Goal: Information Seeking & Learning: Learn about a topic

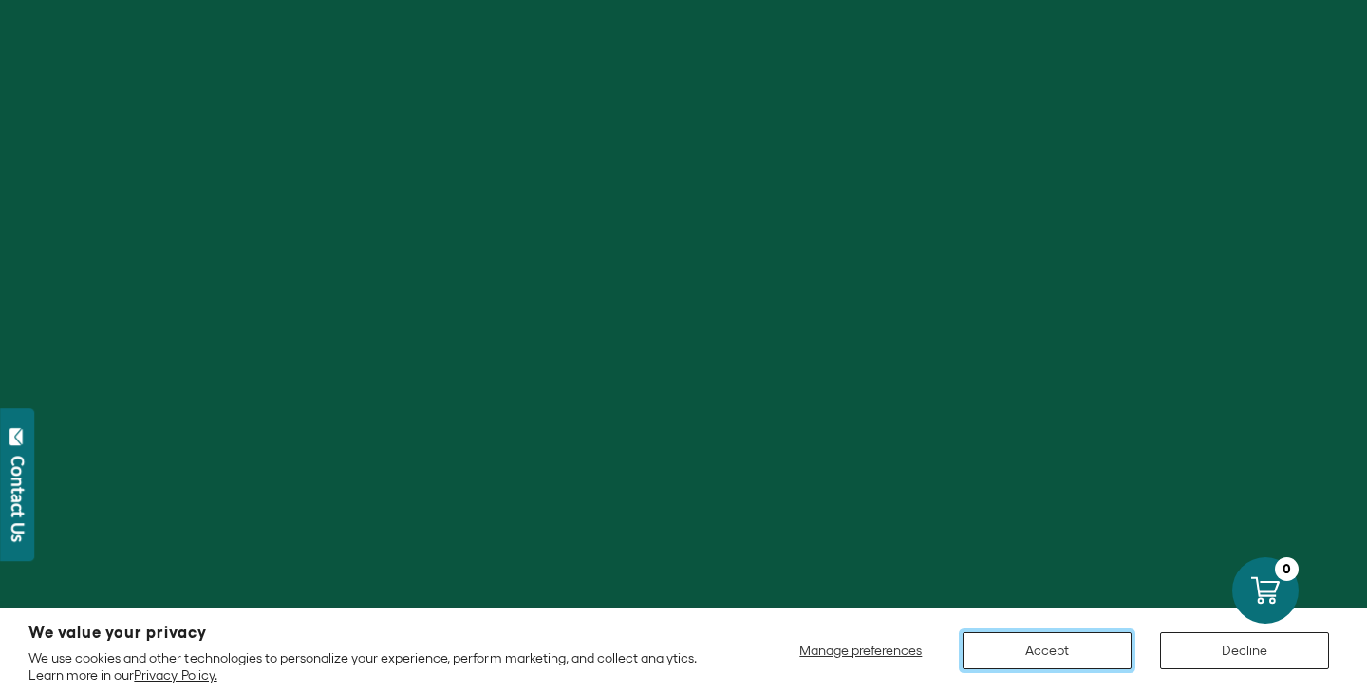
click at [1060, 654] on button "Accept" at bounding box center [1047, 650] width 169 height 37
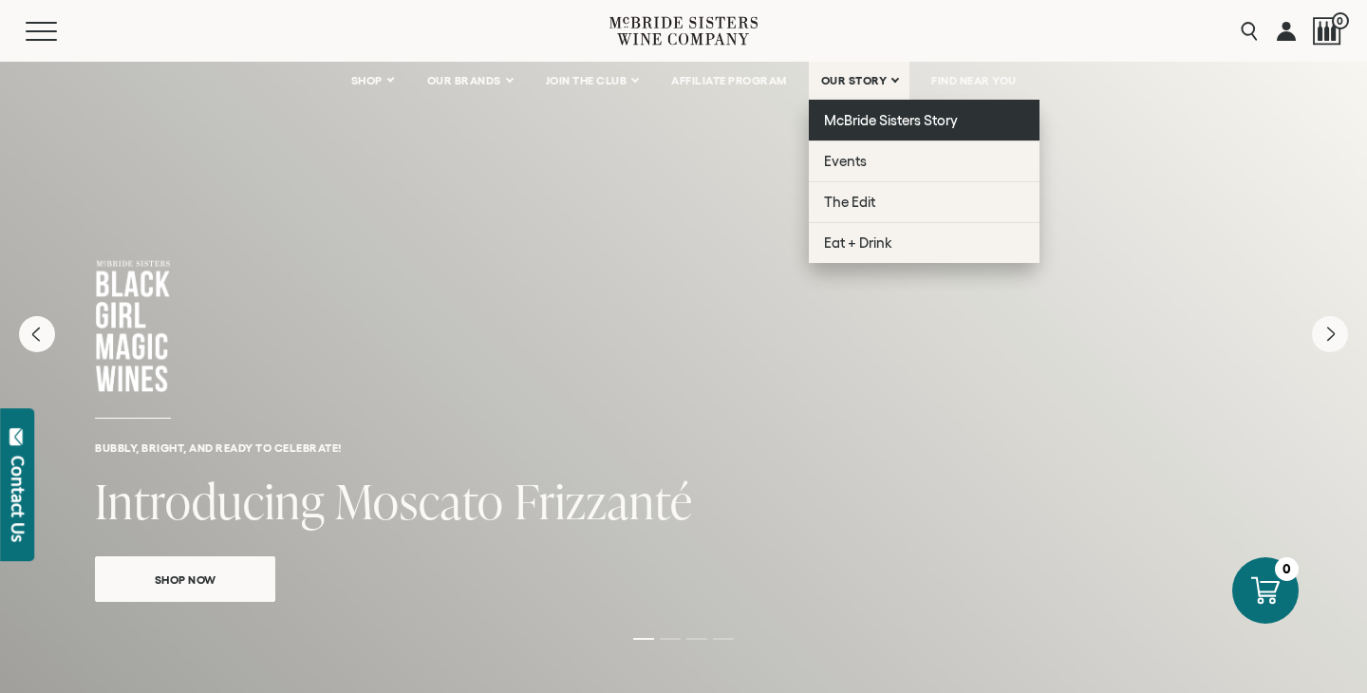
click at [894, 118] on span "McBride Sisters Story" at bounding box center [891, 120] width 134 height 16
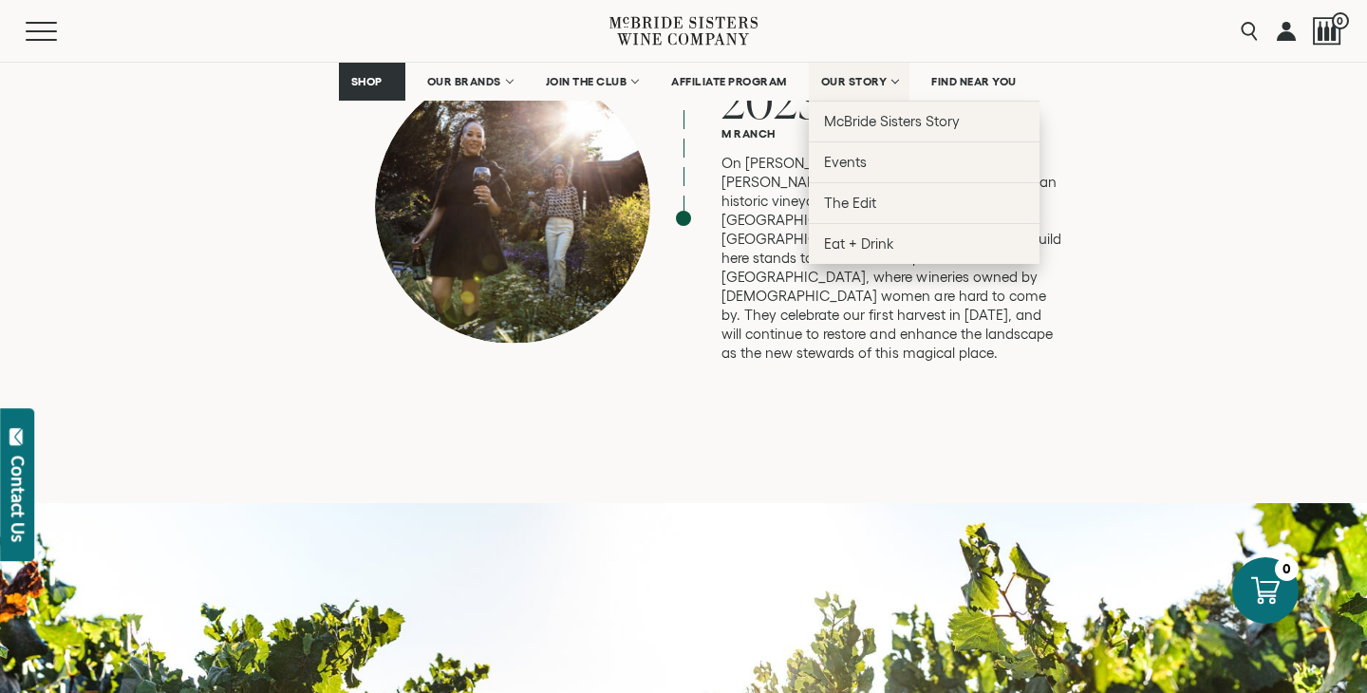
scroll to position [5334, 0]
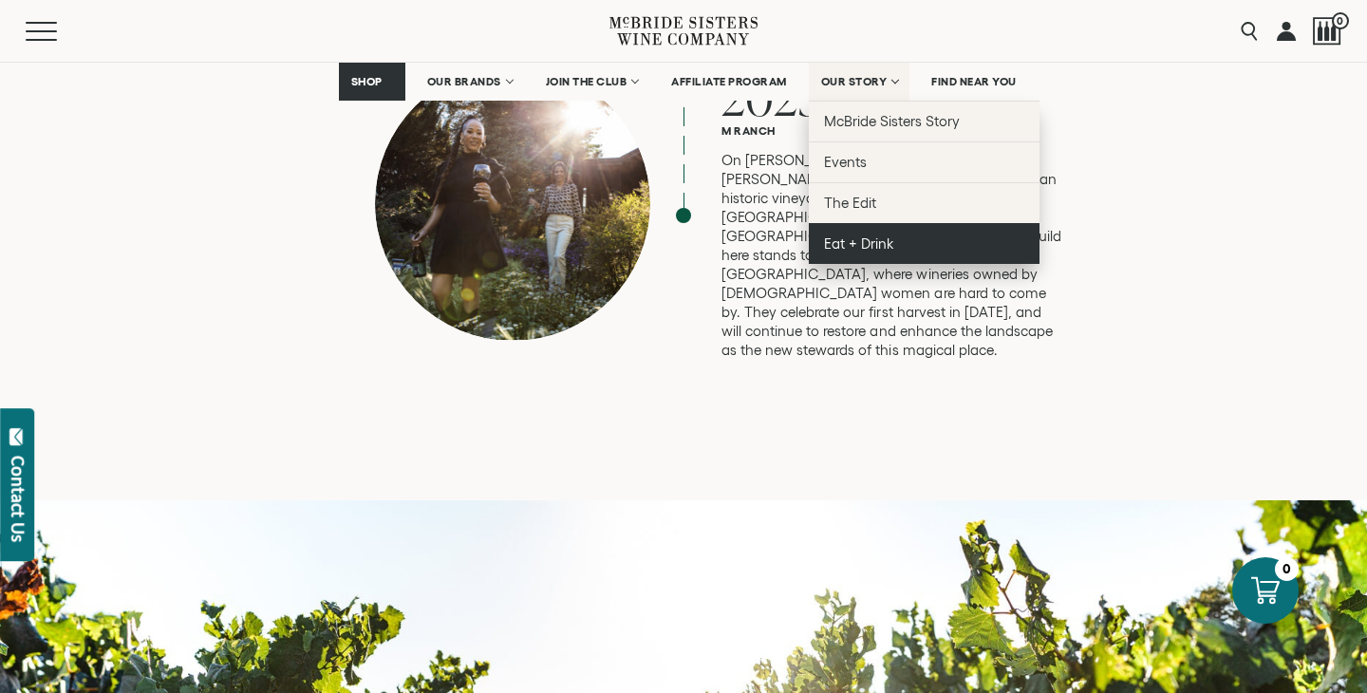
click at [865, 252] on span "Eat + Drink" at bounding box center [859, 243] width 70 height 16
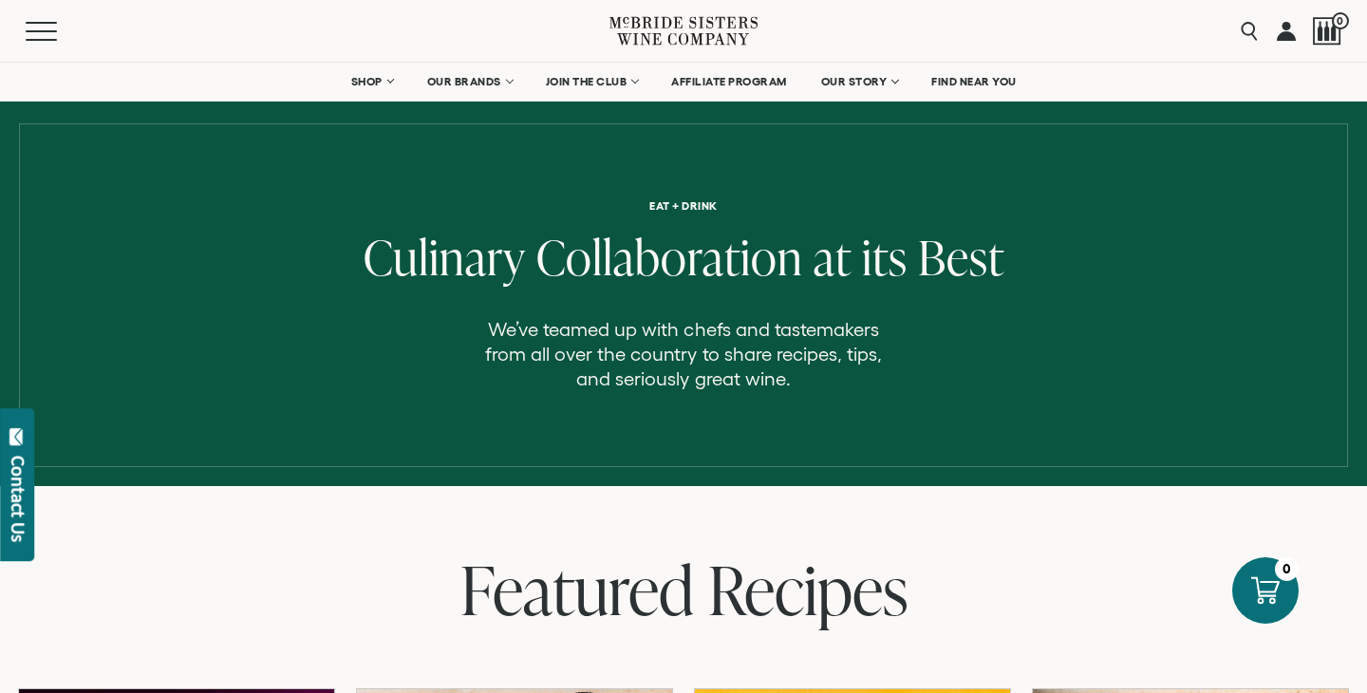
scroll to position [39, 0]
